Goal: Entertainment & Leisure: Consume media (video, audio)

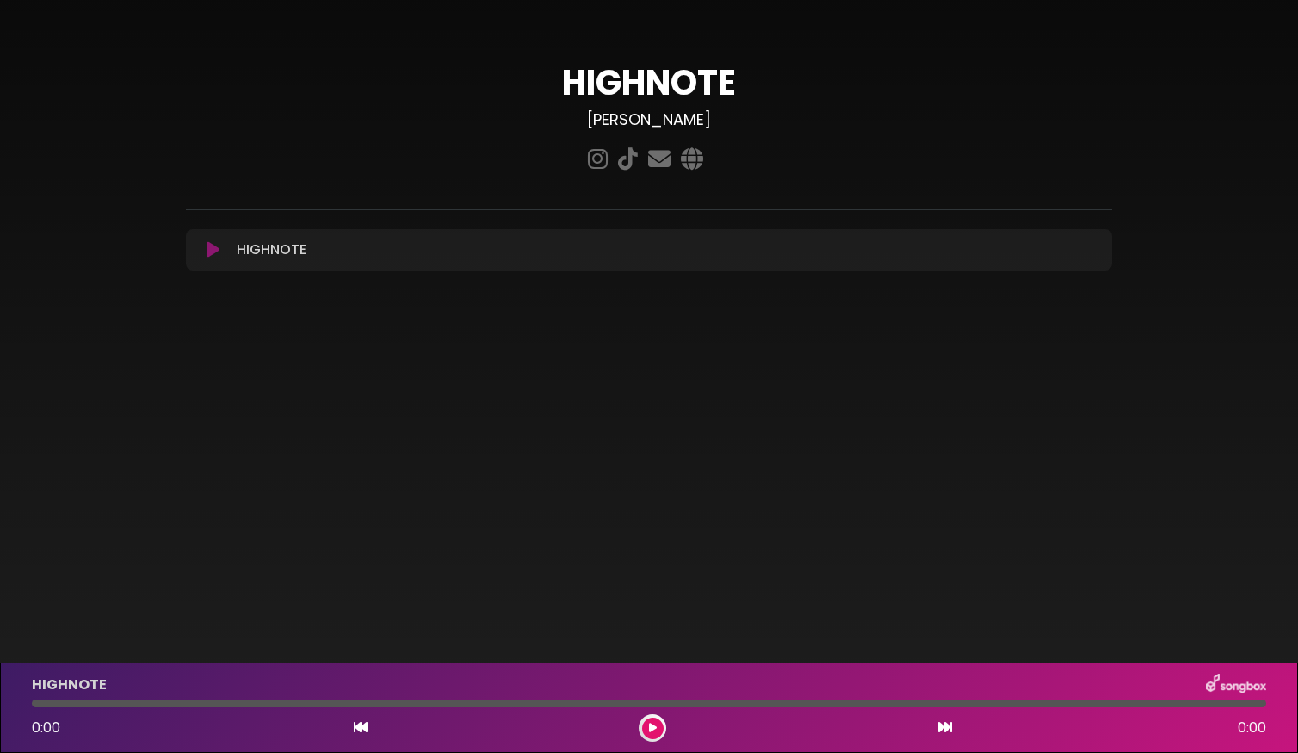
click at [220, 244] on button at bounding box center [213, 249] width 34 height 17
click at [226, 243] on button at bounding box center [213, 249] width 34 height 17
click at [209, 248] on icon at bounding box center [213, 249] width 13 height 17
click at [479, 703] on div at bounding box center [649, 703] width 1235 height 8
